Goal: Information Seeking & Learning: Learn about a topic

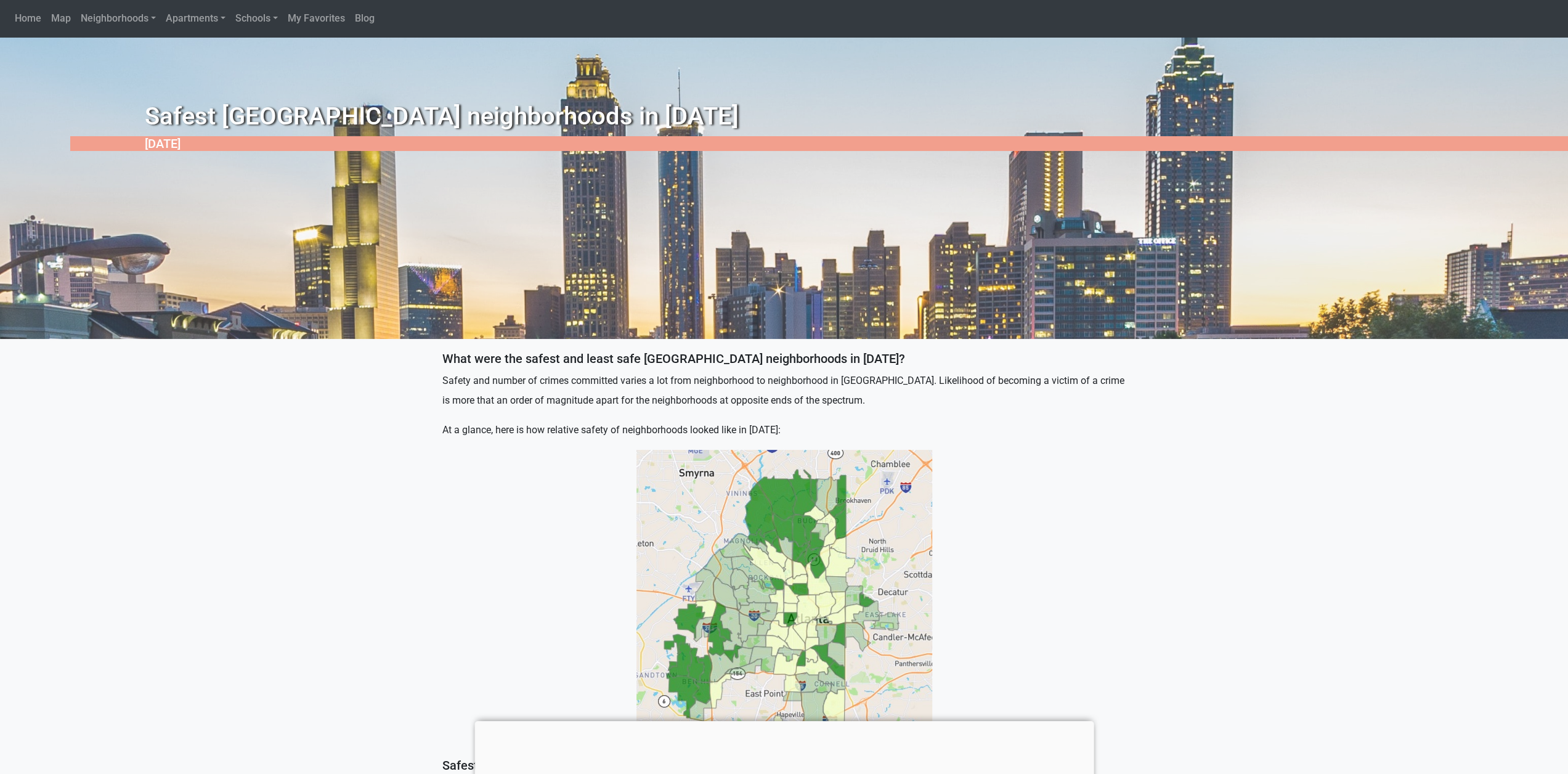
click at [861, 627] on img at bounding box center [784, 598] width 296 height 296
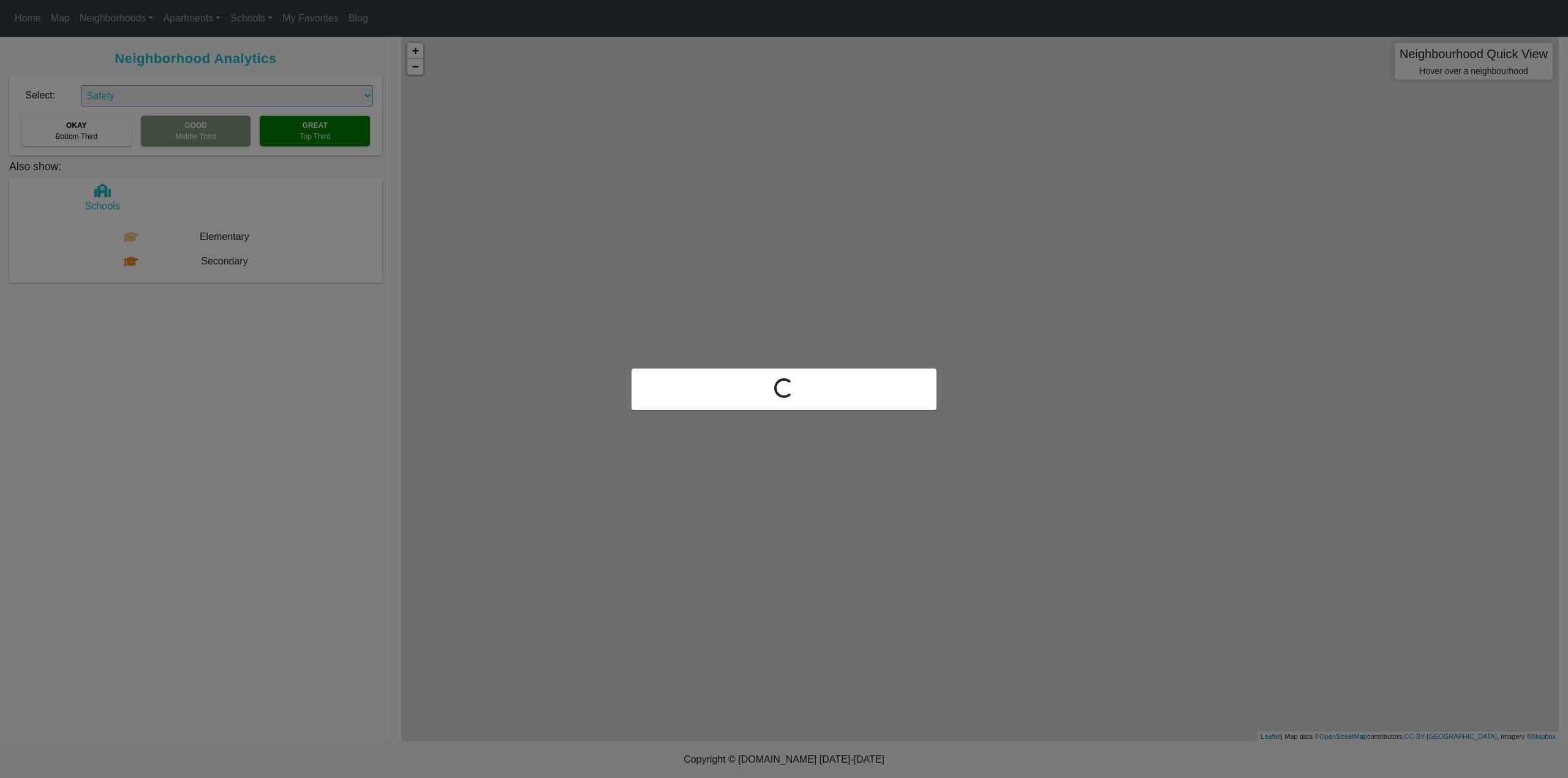
select select "2"
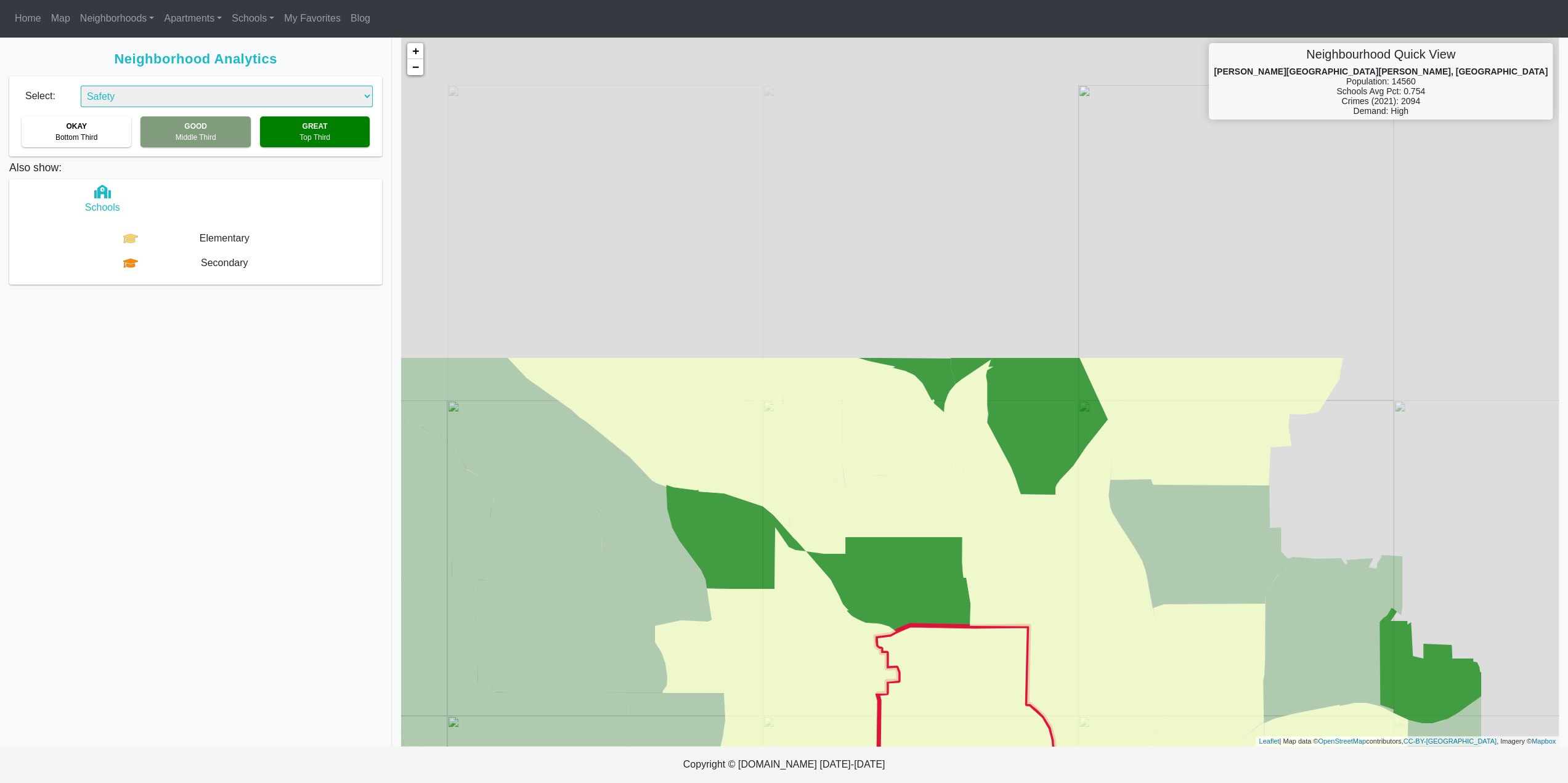
drag, startPoint x: 1124, startPoint y: 347, endPoint x: 930, endPoint y: 756, distance: 452.7
click at [930, 756] on body "Home Map Neighborhoods All Look Up Apartments All By area rank Schools All Seco…" at bounding box center [784, 391] width 1568 height 783
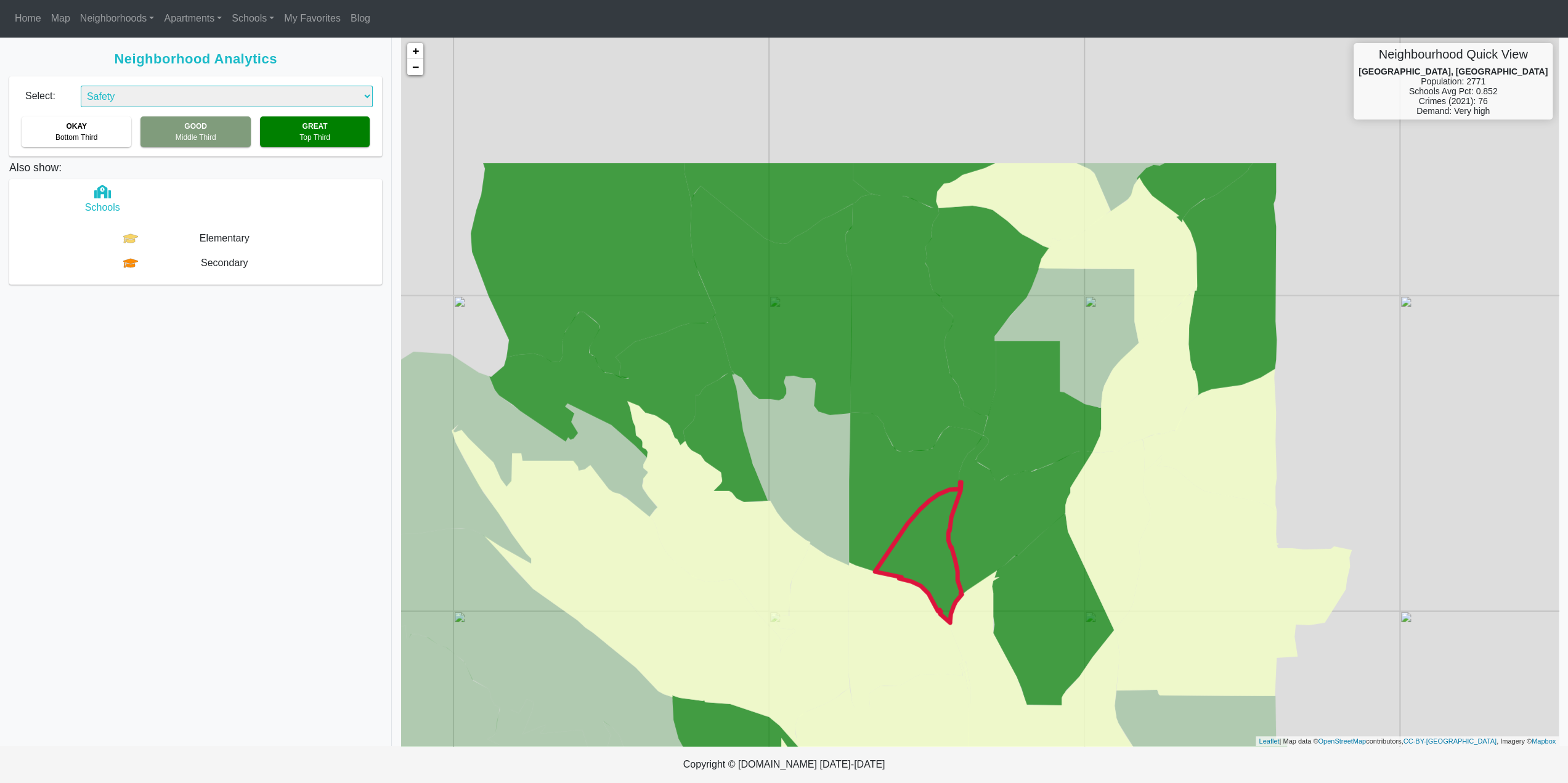
drag, startPoint x: 904, startPoint y: 340, endPoint x: 912, endPoint y: 536, distance: 196.2
click at [912, 536] on icon at bounding box center [918, 553] width 87 height 140
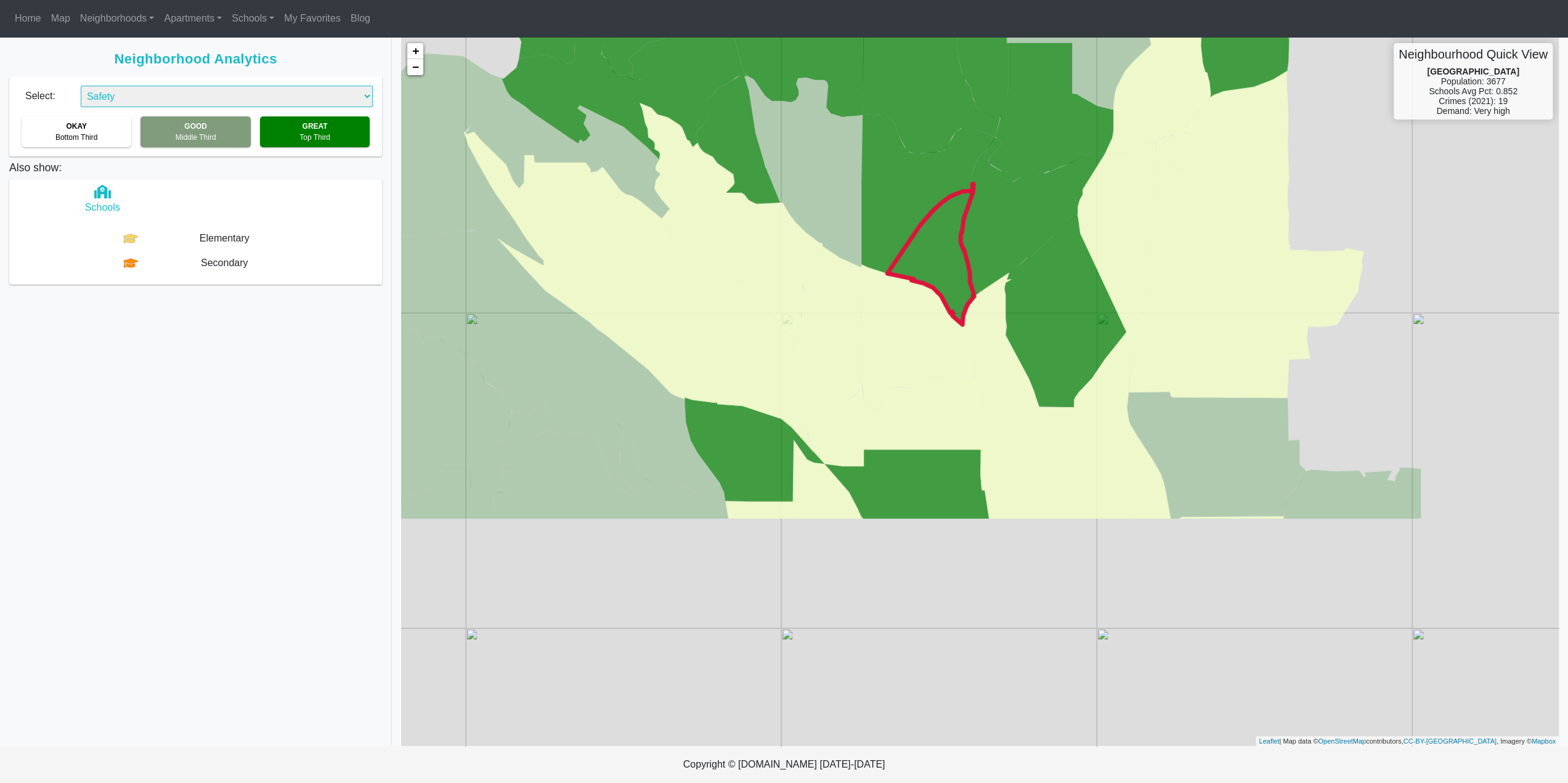
drag, startPoint x: 951, startPoint y: 561, endPoint x: 962, endPoint y: 251, distance: 310.2
click at [962, 251] on icon at bounding box center [930, 254] width 87 height 140
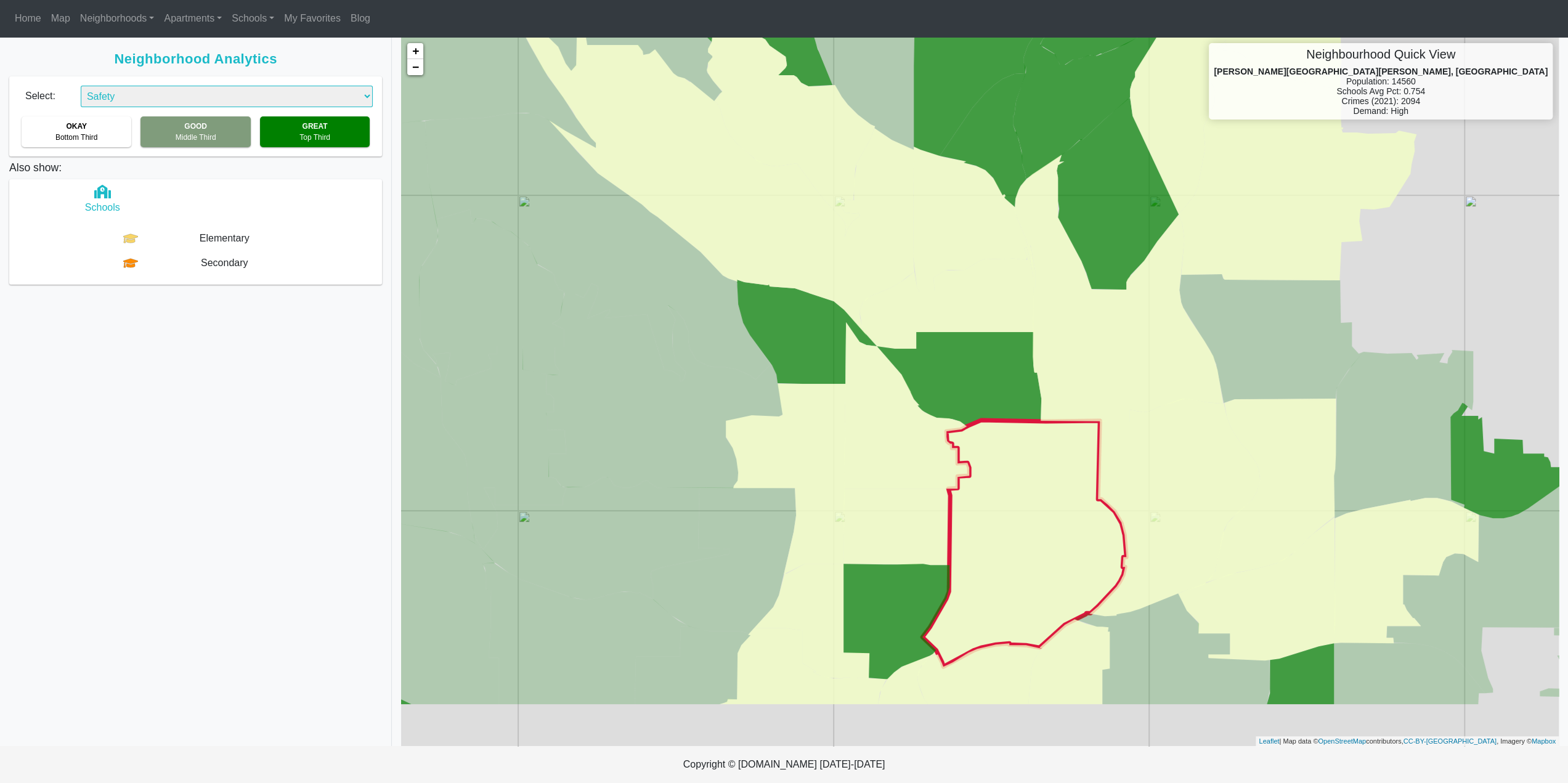
drag, startPoint x: 935, startPoint y: 632, endPoint x: 990, endPoint y: 514, distance: 130.2
click at [990, 514] on icon at bounding box center [1024, 543] width 204 height 247
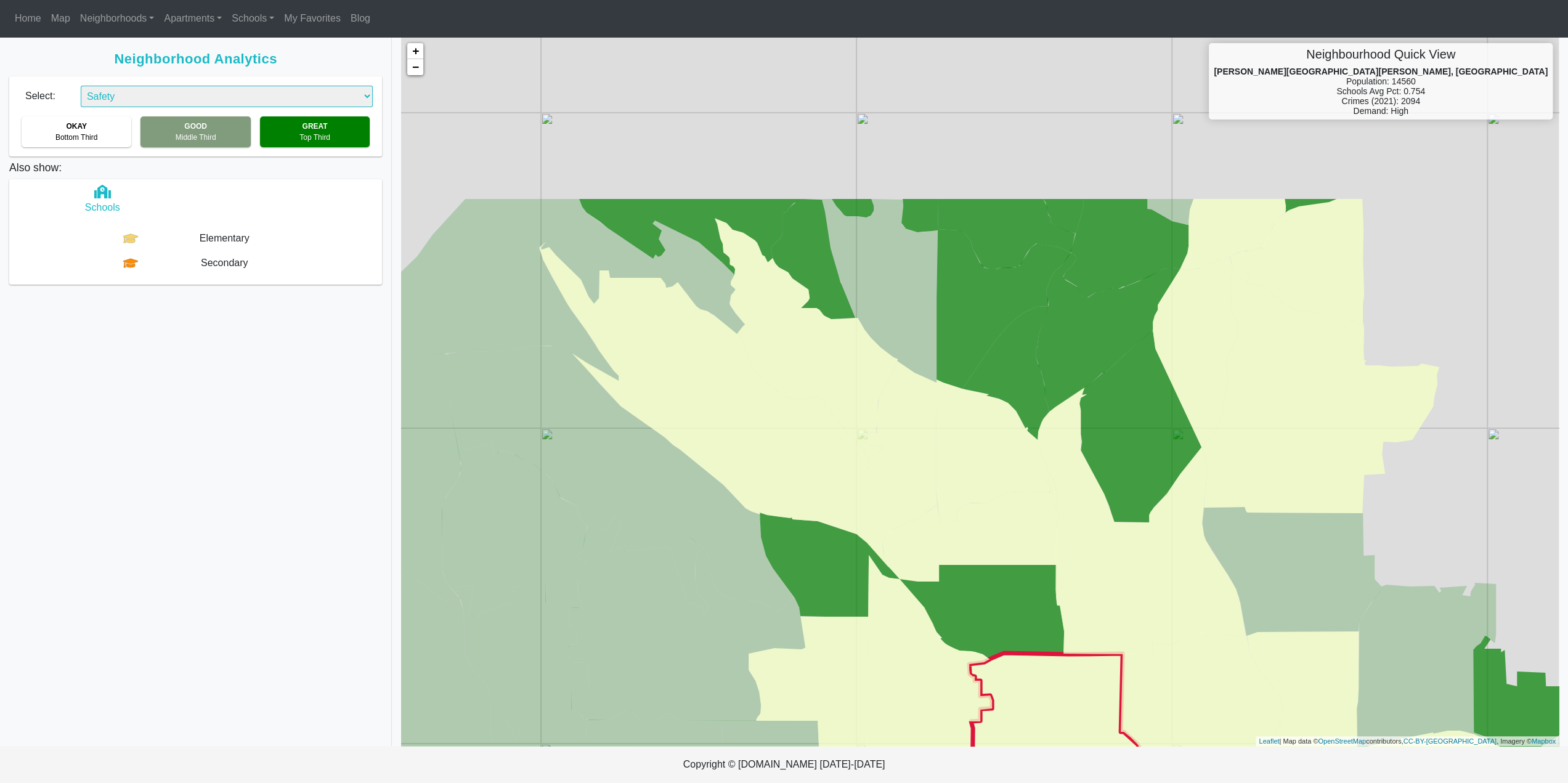
drag, startPoint x: 1014, startPoint y: 475, endPoint x: 1037, endPoint y: 714, distance: 240.1
click at [1037, 714] on icon at bounding box center [1047, 776] width 204 height 247
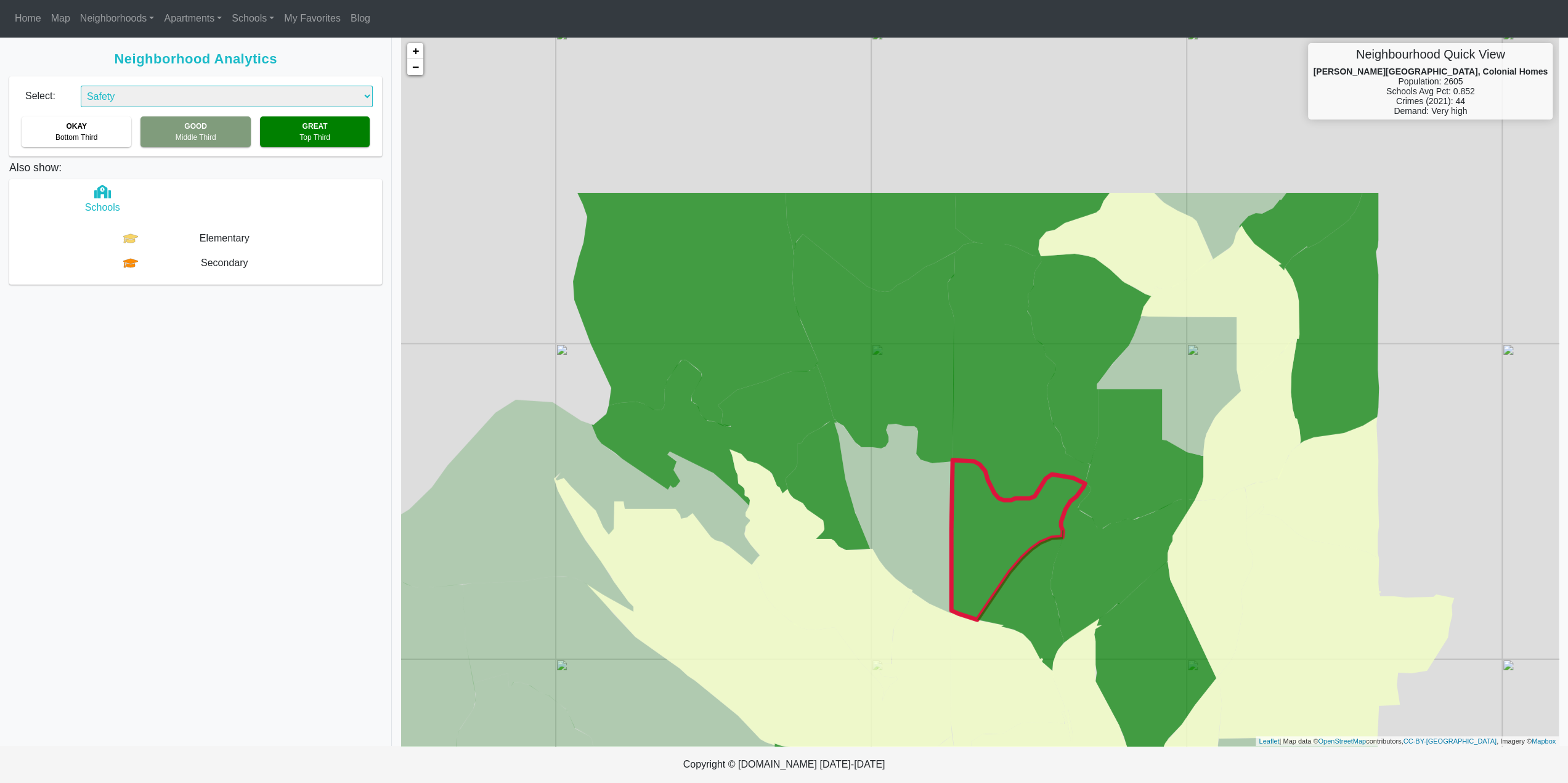
drag, startPoint x: 1000, startPoint y: 276, endPoint x: 1014, endPoint y: 505, distance: 229.4
click at [1014, 505] on icon at bounding box center [1018, 541] width 133 height 160
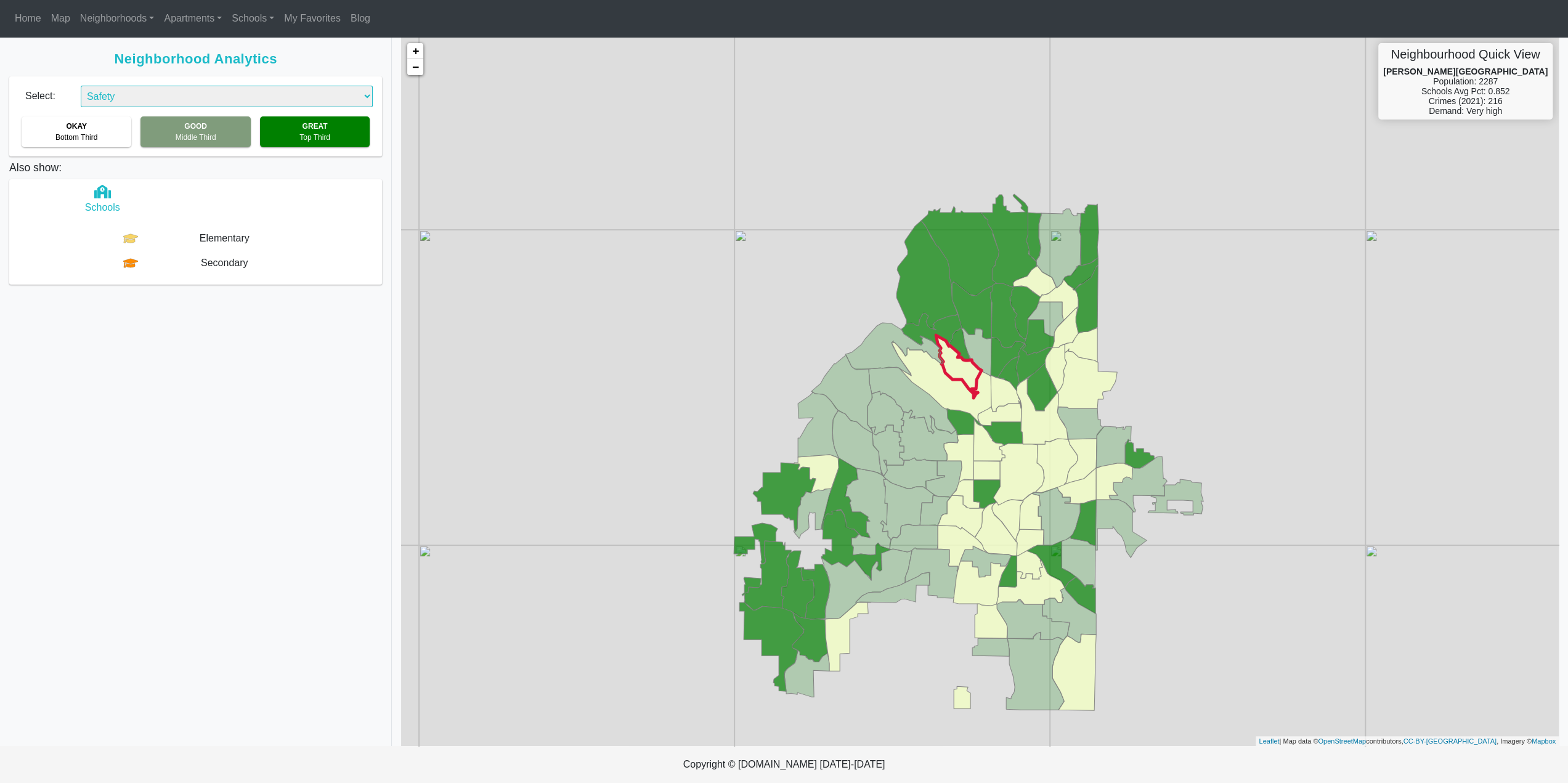
drag, startPoint x: 974, startPoint y: 259, endPoint x: 949, endPoint y: 370, distance: 113.8
click at [949, 370] on g at bounding box center [968, 452] width 469 height 516
